Goal: Transaction & Acquisition: Book appointment/travel/reservation

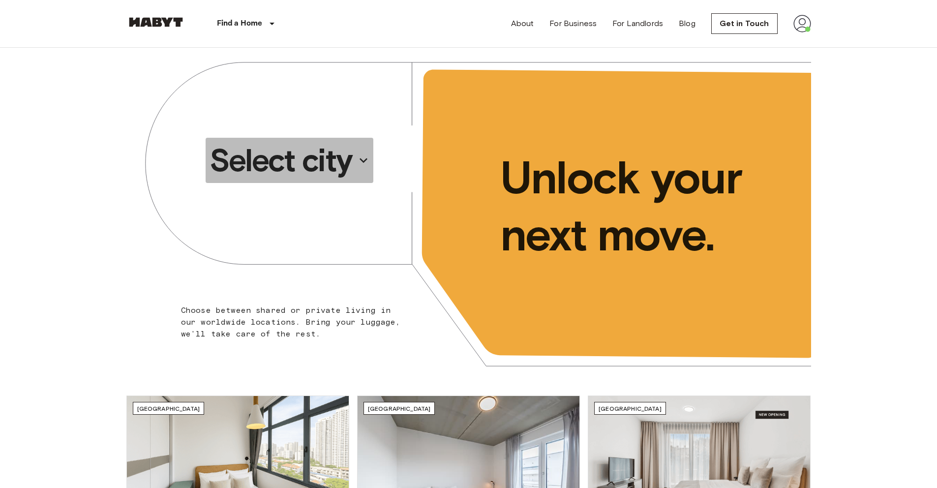
click at [256, 159] on p "Select city" at bounding box center [281, 160] width 143 height 39
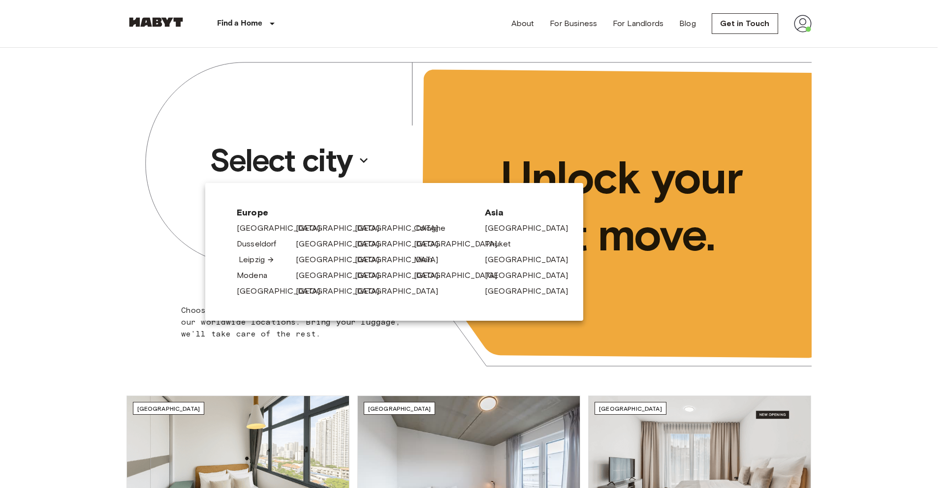
drag, startPoint x: 261, startPoint y: 259, endPoint x: 272, endPoint y: 256, distance: 11.7
click at [303, 230] on link "[GEOGRAPHIC_DATA]" at bounding box center [344, 228] width 93 height 12
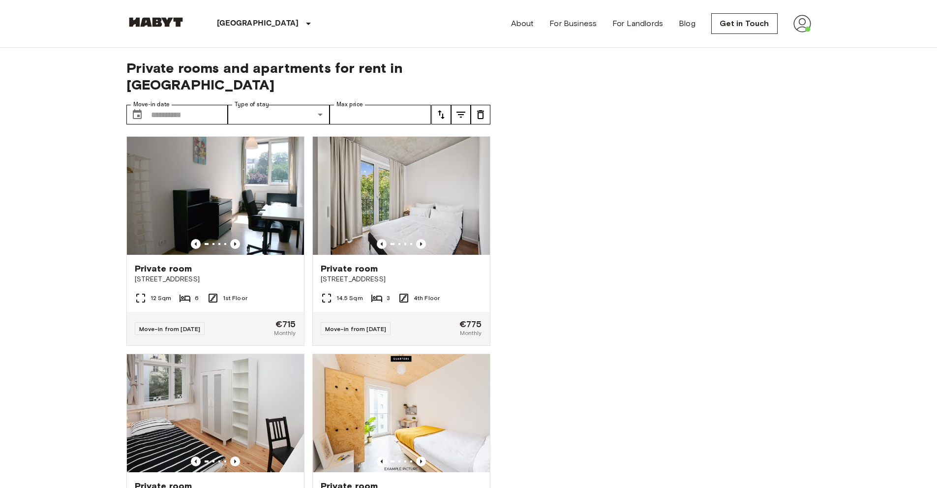
click at [305, 229] on div "Private room Stromstraße 48 14.5 Sqm 3 4th Floor Move-in from 21 Sep 25 €775 Mo…" at bounding box center [398, 236] width 186 height 217
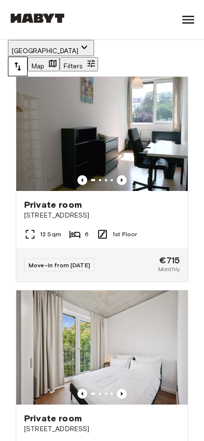
click at [98, 57] on button "Filters" at bounding box center [79, 64] width 38 height 14
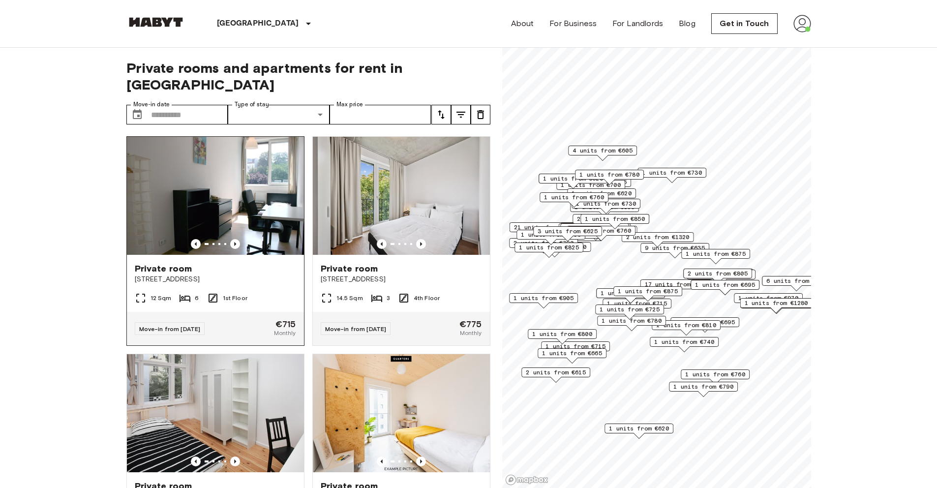
click at [208, 192] on img at bounding box center [215, 196] width 177 height 118
